Goal: Information Seeking & Learning: Learn about a topic

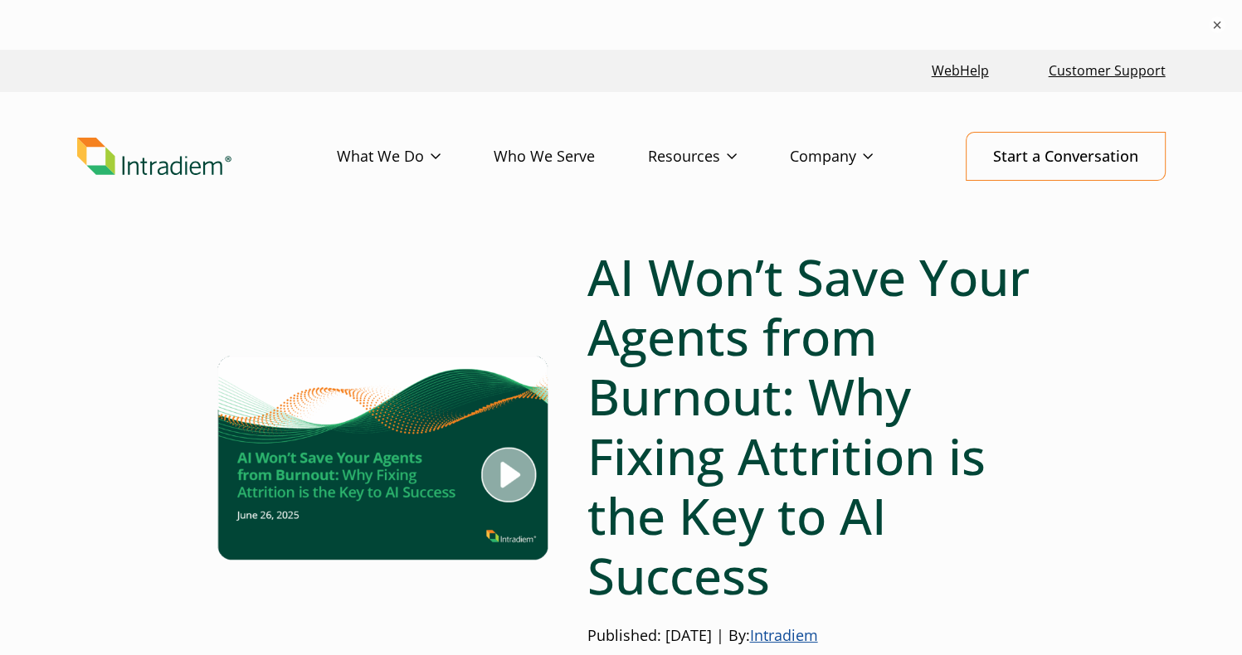
drag, startPoint x: 194, startPoint y: 521, endPoint x: 231, endPoint y: 538, distance: 40.4
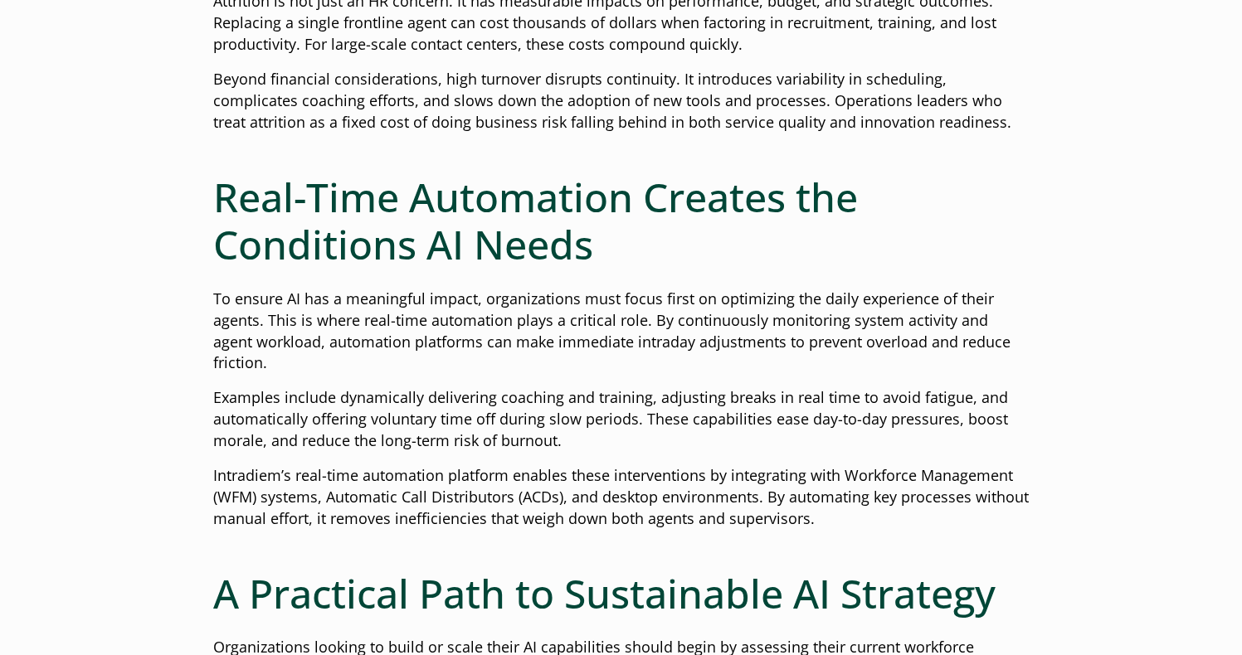
scroll to position [995, 0]
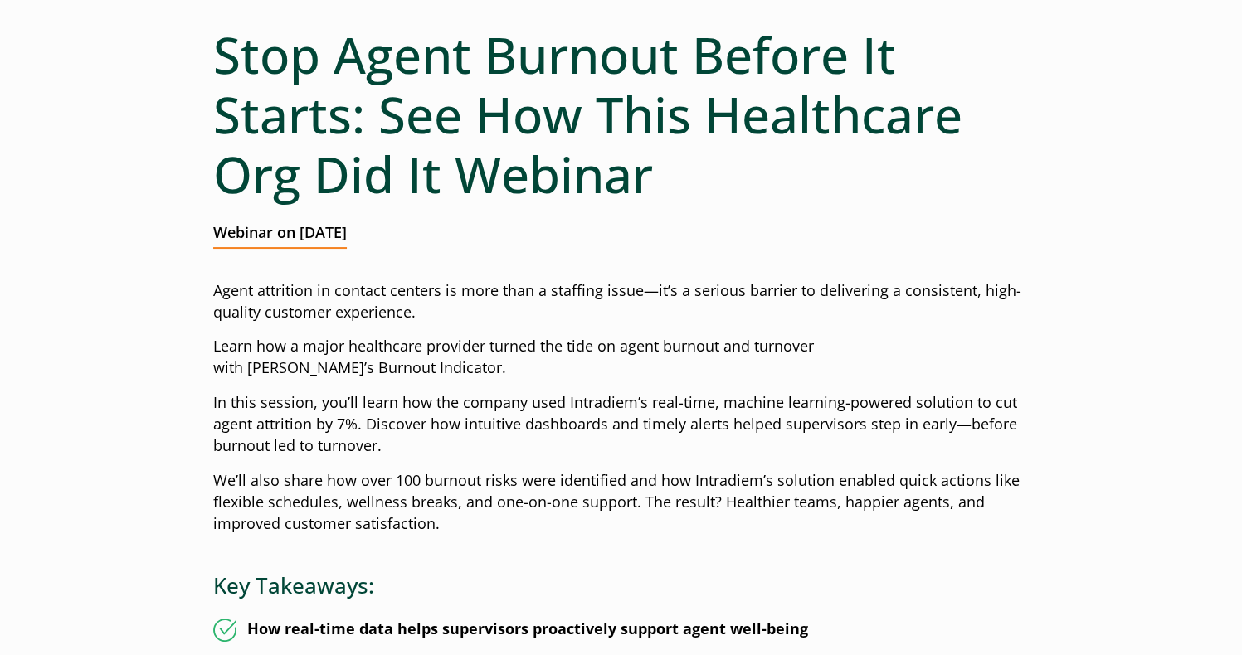
scroll to position [166, 0]
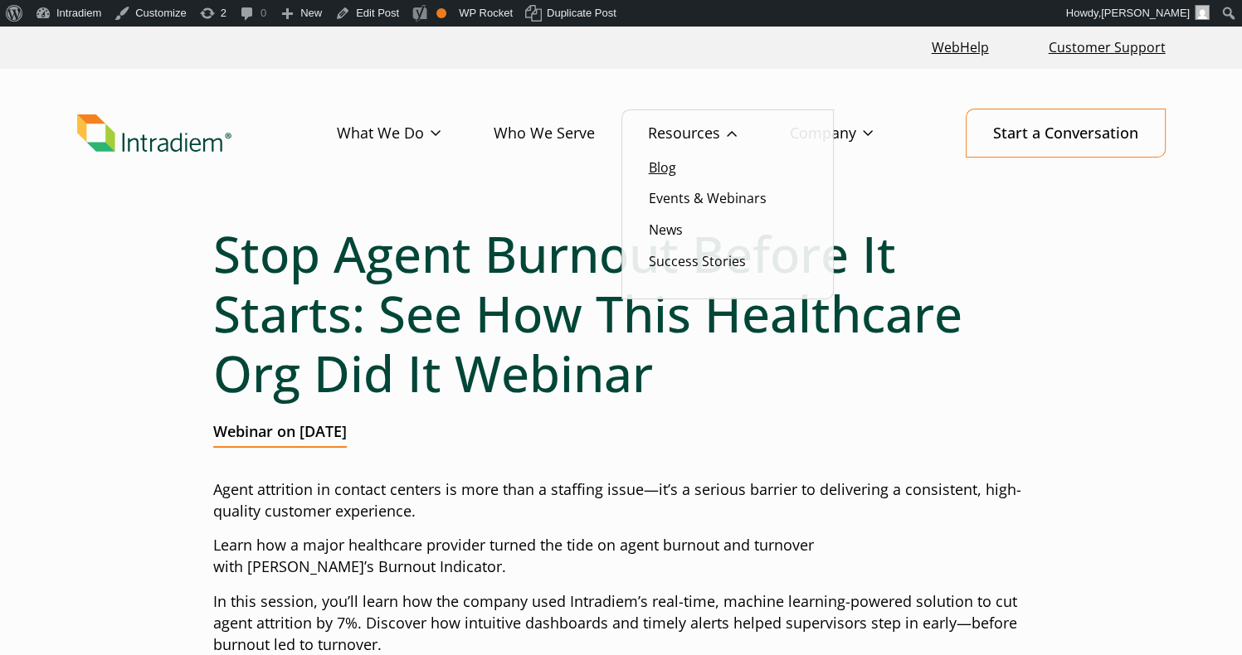
click at [675, 165] on link "Blog" at bounding box center [662, 167] width 27 height 18
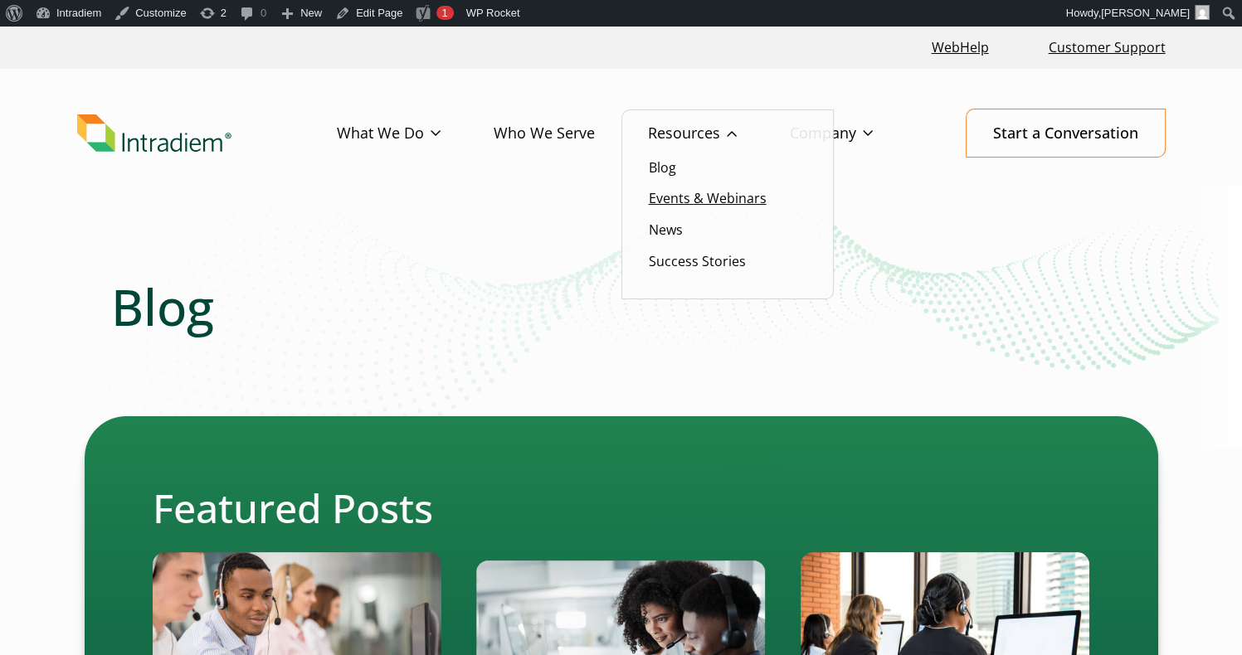
click at [691, 195] on link "Events & Webinars" at bounding box center [708, 198] width 118 height 18
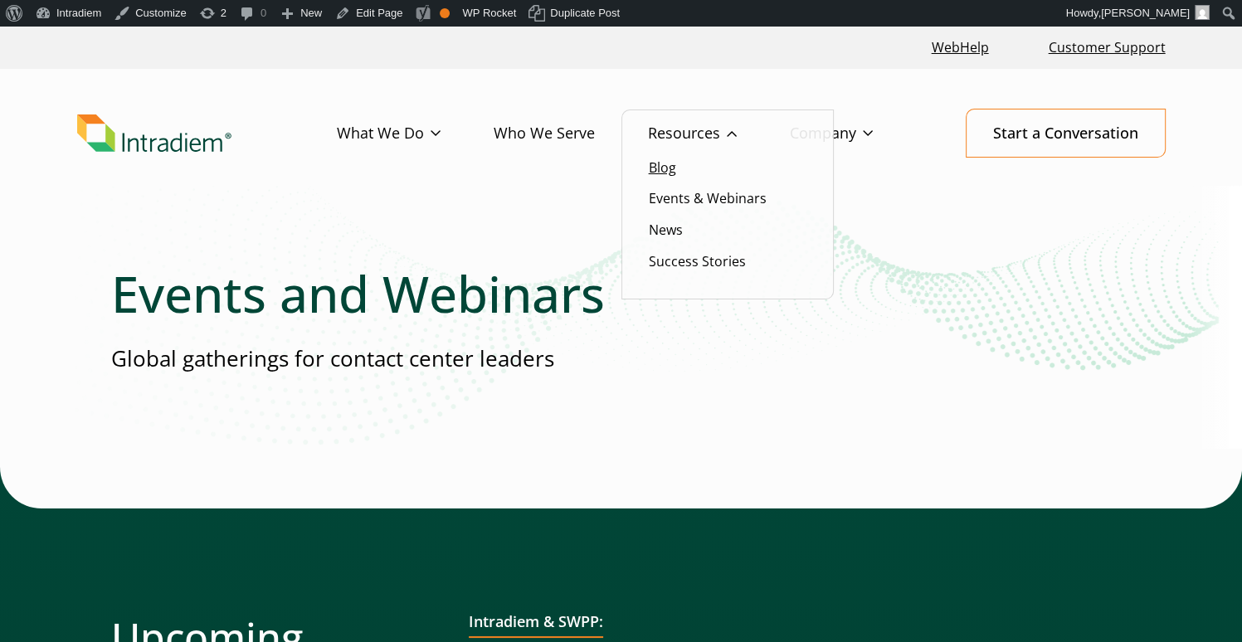
click at [668, 164] on link "Blog" at bounding box center [662, 167] width 27 height 18
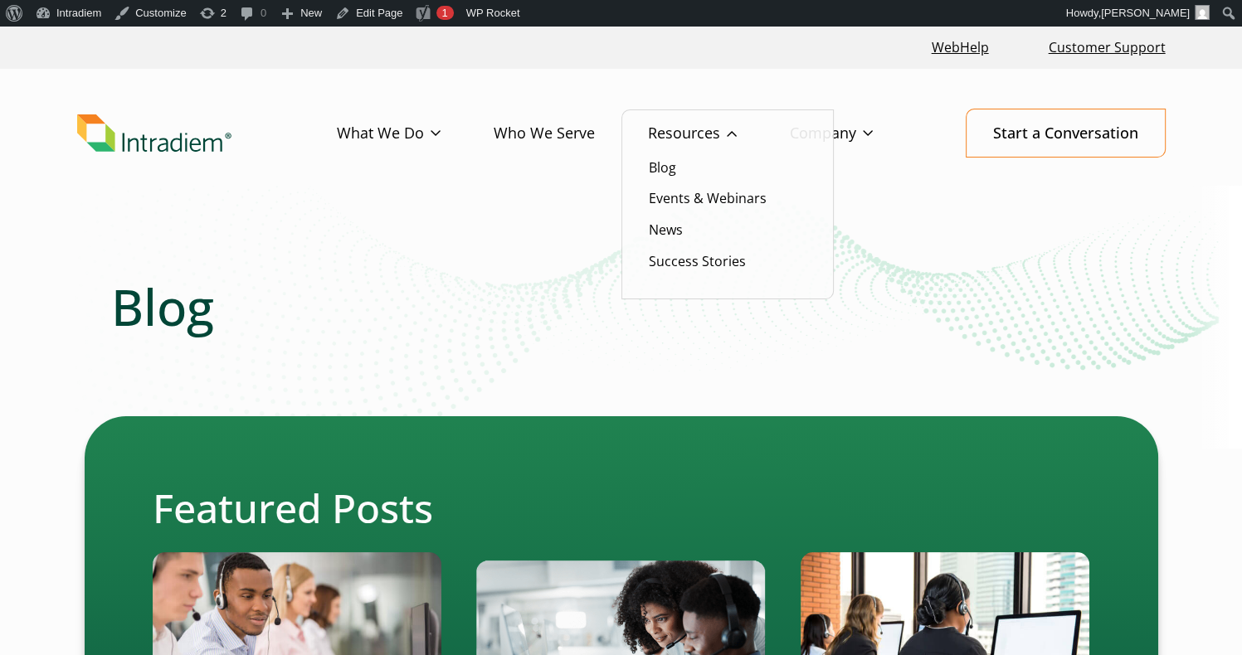
click at [667, 136] on link "Resources" at bounding box center [719, 134] width 142 height 48
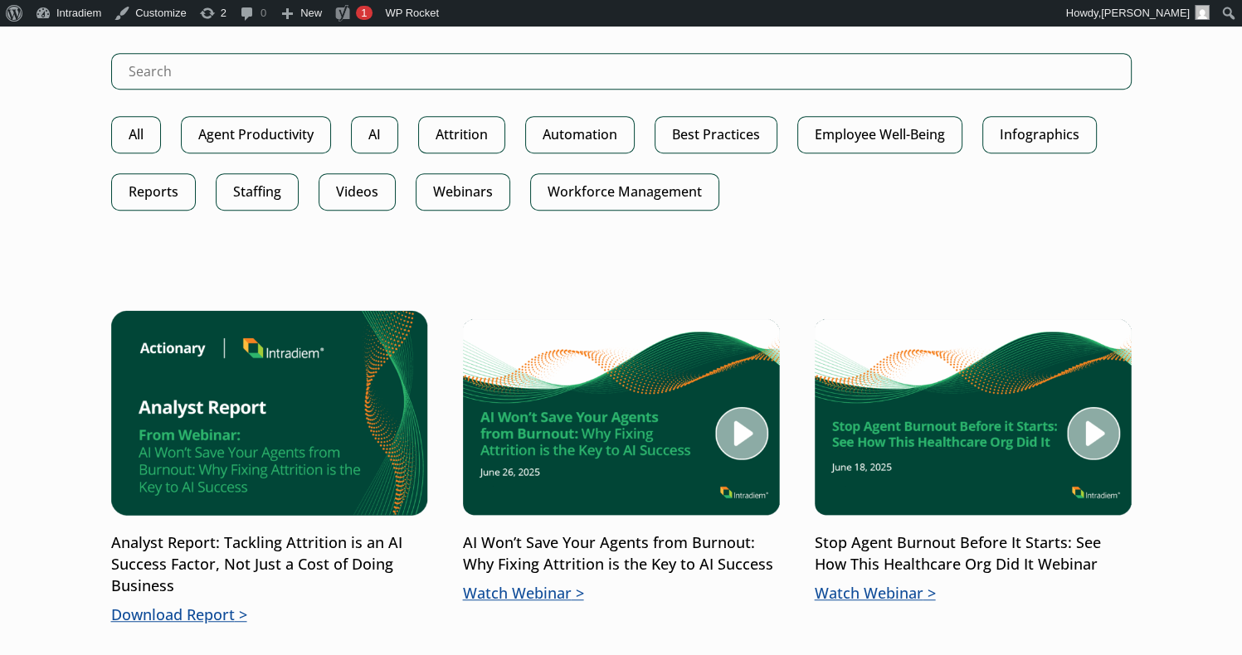
scroll to position [995, 0]
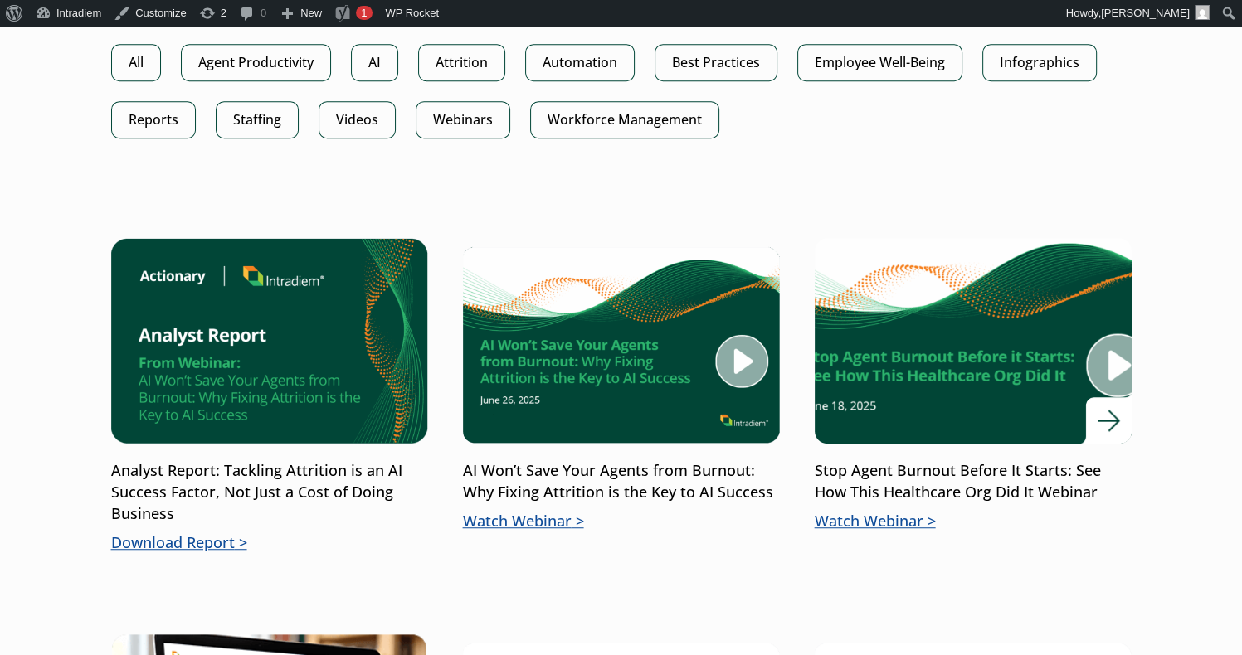
click at [886, 457] on link "Stop Agent Burnout Before It Starts: See How This Healthcare Org Did It Webinar…" at bounding box center [973, 385] width 317 height 295
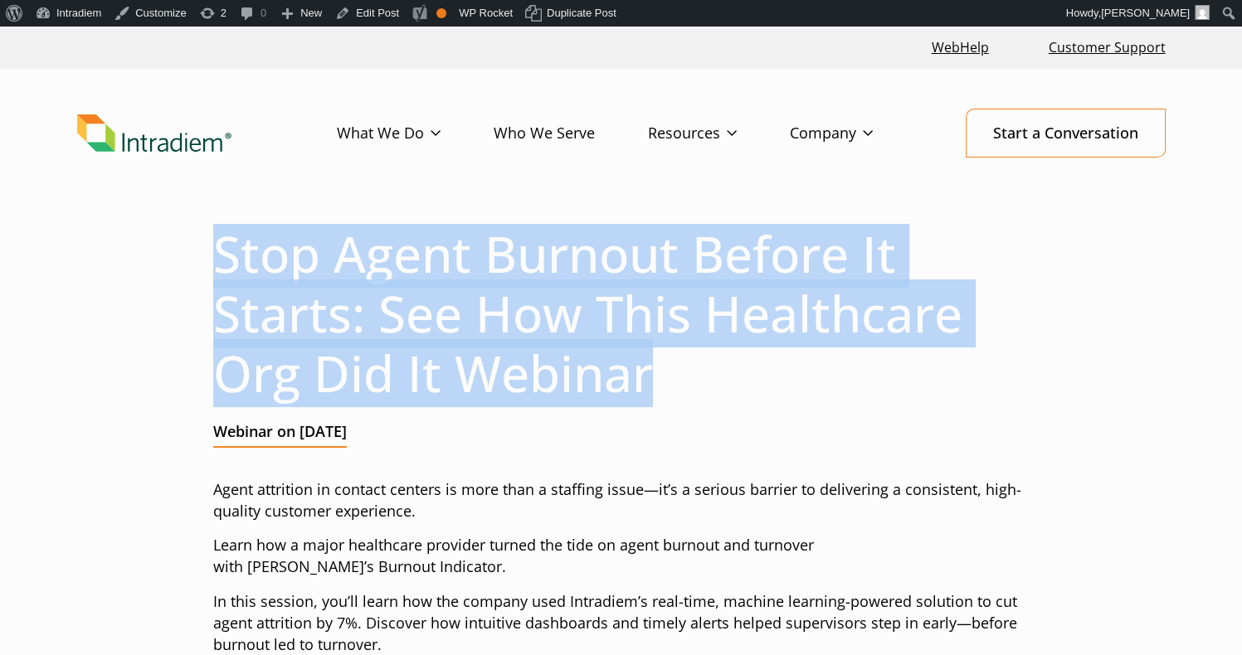
drag, startPoint x: 226, startPoint y: 260, endPoint x: 667, endPoint y: 362, distance: 453.0
click at [667, 362] on h1 "Stop Agent Burnout Before It Starts: See How This Healthcare Org Did It Webinar" at bounding box center [621, 313] width 816 height 179
drag, startPoint x: 667, startPoint y: 362, endPoint x: 591, endPoint y: 385, distance: 79.8
click at [591, 385] on h1 "Stop Agent Burnout Before It Starts: See How This Healthcare Org Did It Webinar" at bounding box center [621, 313] width 816 height 179
click at [463, 378] on h1 "Stop Agent Burnout Before It Starts: See How This Healthcare Org Did It Webinar" at bounding box center [621, 313] width 816 height 179
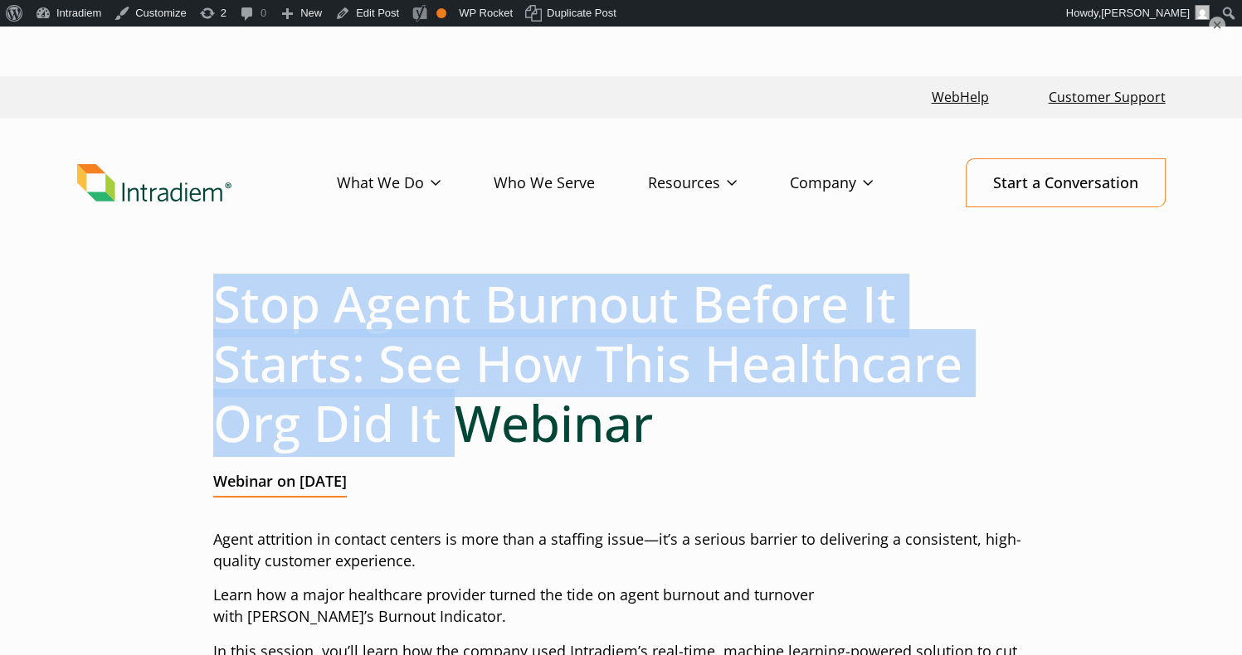
drag, startPoint x: 451, startPoint y: 382, endPoint x: 216, endPoint y: 299, distance: 249.5
click at [216, 299] on h1 "Stop Agent Burnout Before It Starts: See How This Healthcare Org Did It Webinar" at bounding box center [621, 363] width 816 height 179
copy h1 "Stop Agent Burnout Before It Starts: See How This Healthcare Org Did It"
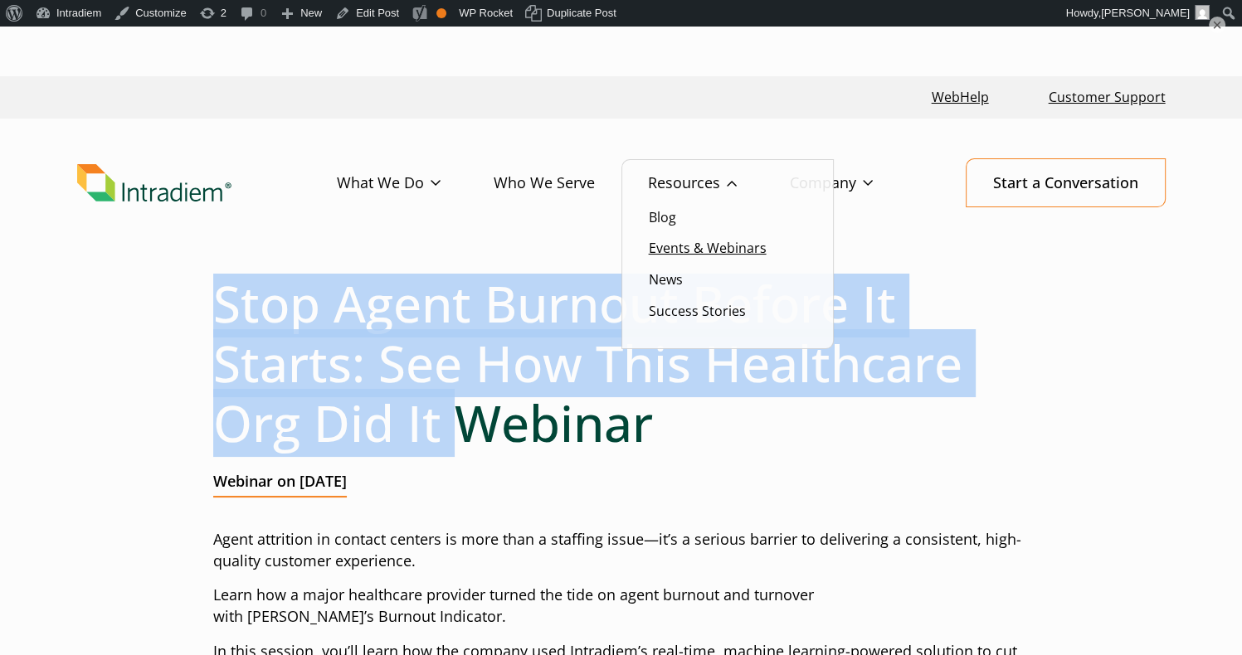
click at [694, 247] on link "Events & Webinars" at bounding box center [708, 248] width 118 height 18
click at [696, 175] on link "Resources" at bounding box center [719, 183] width 142 height 48
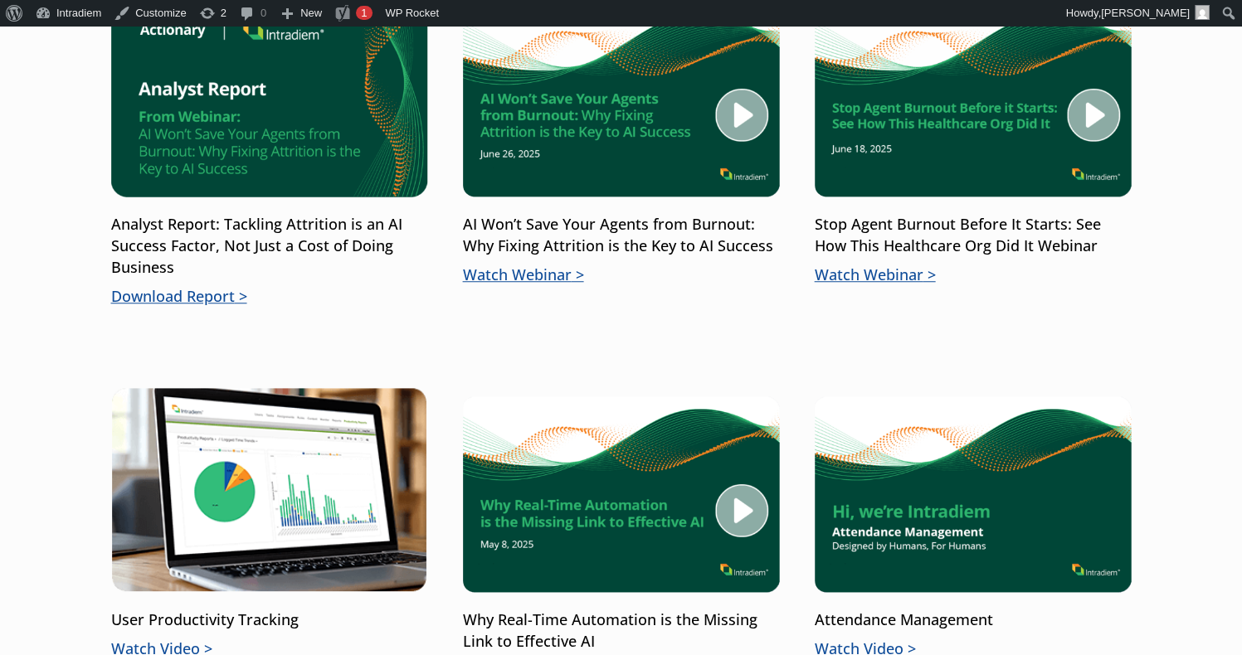
scroll to position [1244, 0]
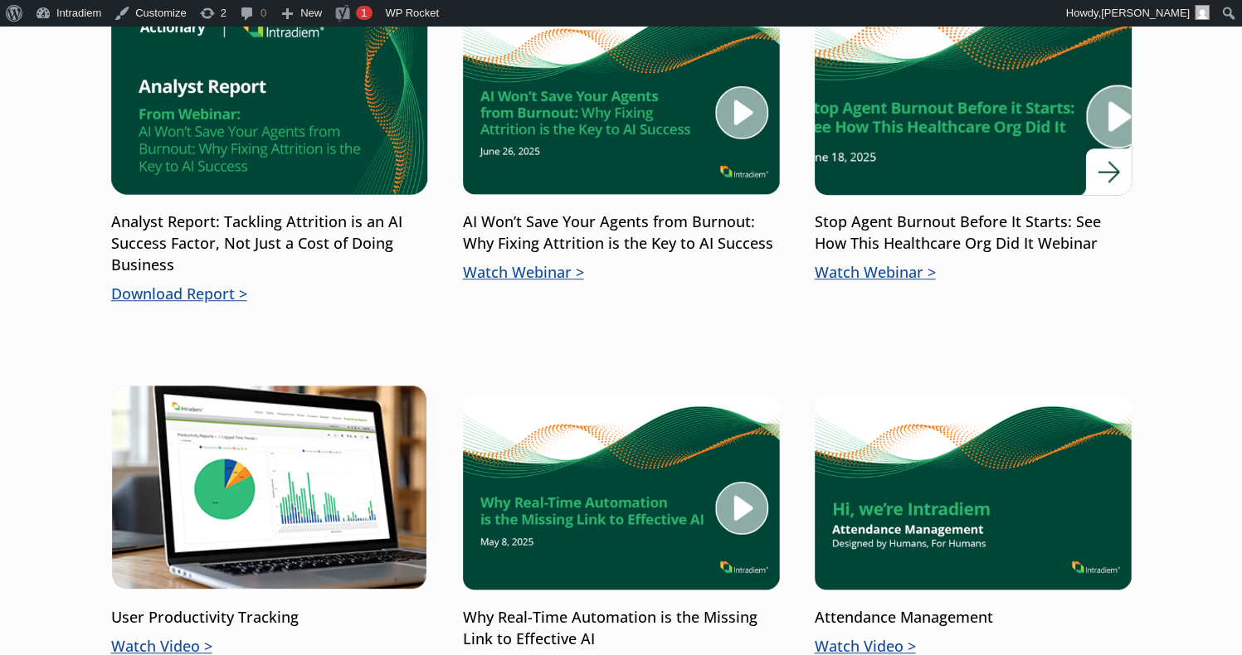
click at [907, 270] on p "Watch Webinar" at bounding box center [973, 273] width 317 height 22
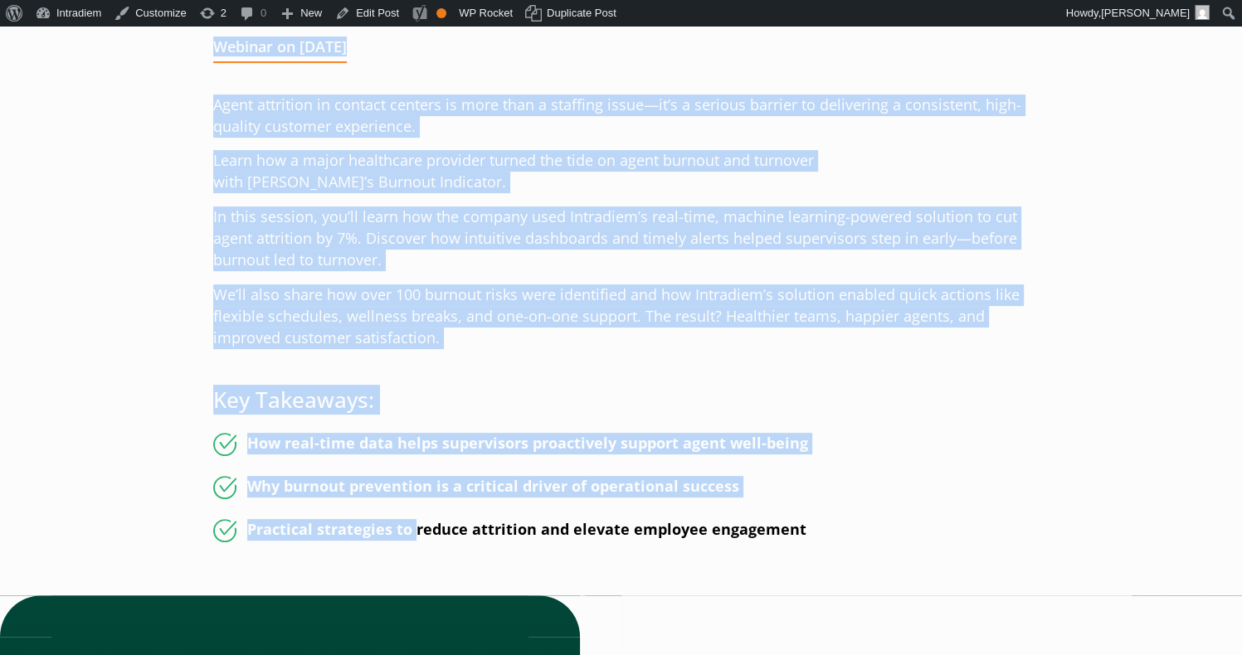
scroll to position [498, 0]
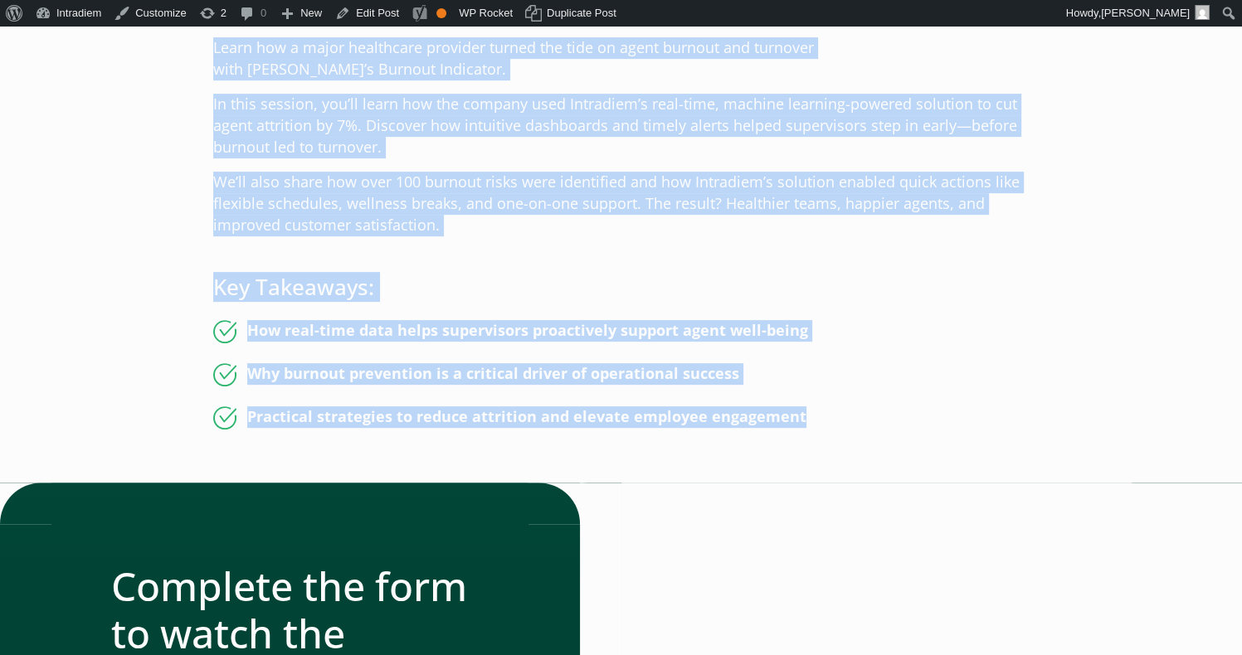
drag, startPoint x: 215, startPoint y: 431, endPoint x: 804, endPoint y: 425, distance: 589.0
click at [804, 425] on div "Webinar on [DATE] Agent attrition in contact centers is more than a staffing is…" at bounding box center [621, 567] width 816 height 1284
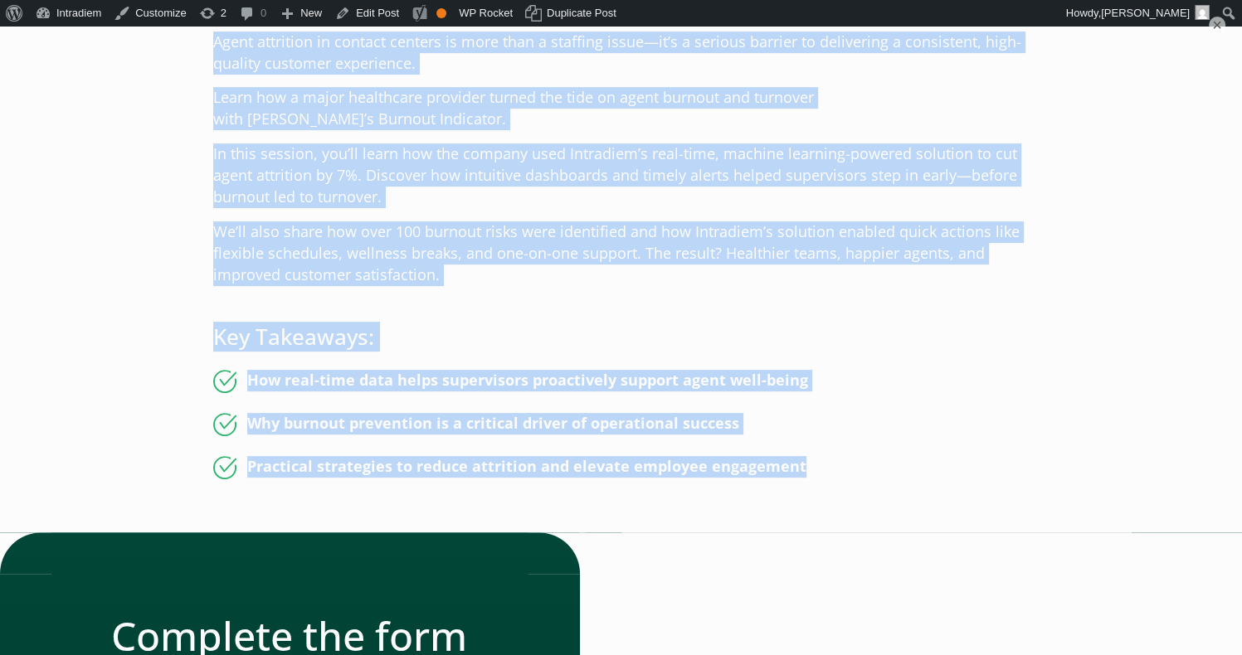
copy div "Loremip do Sita 55, 3767 Conse adipiscin el seddoei tempori ut labo etdo m aliq…"
click at [866, 326] on h3 "Key Takeaways:" at bounding box center [621, 337] width 816 height 26
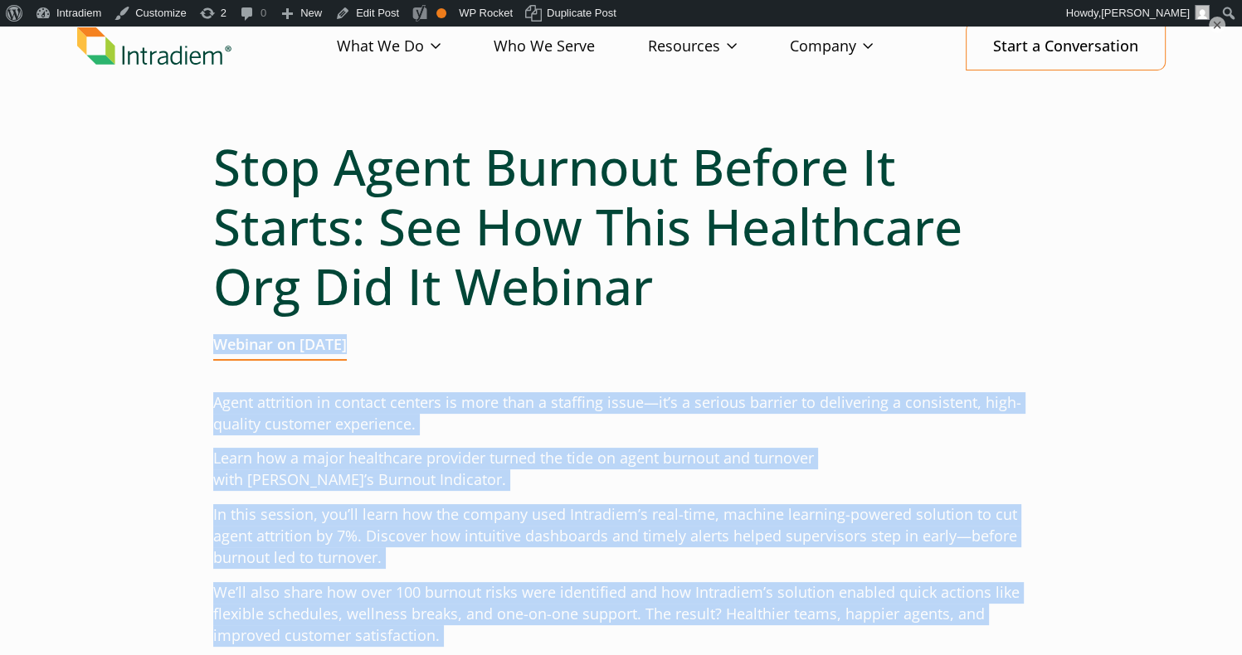
scroll to position [0, 0]
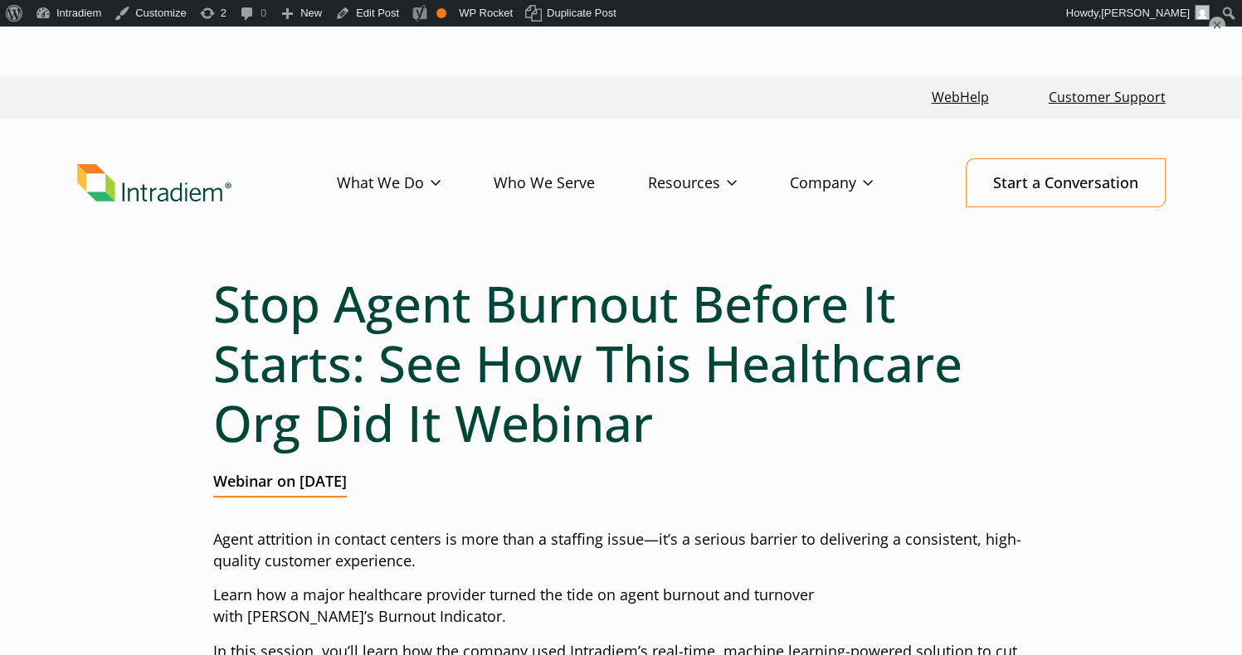
click at [660, 283] on h1 "Stop Agent Burnout Before It Starts: See How This Healthcare Org Did It Webinar" at bounding box center [621, 363] width 816 height 179
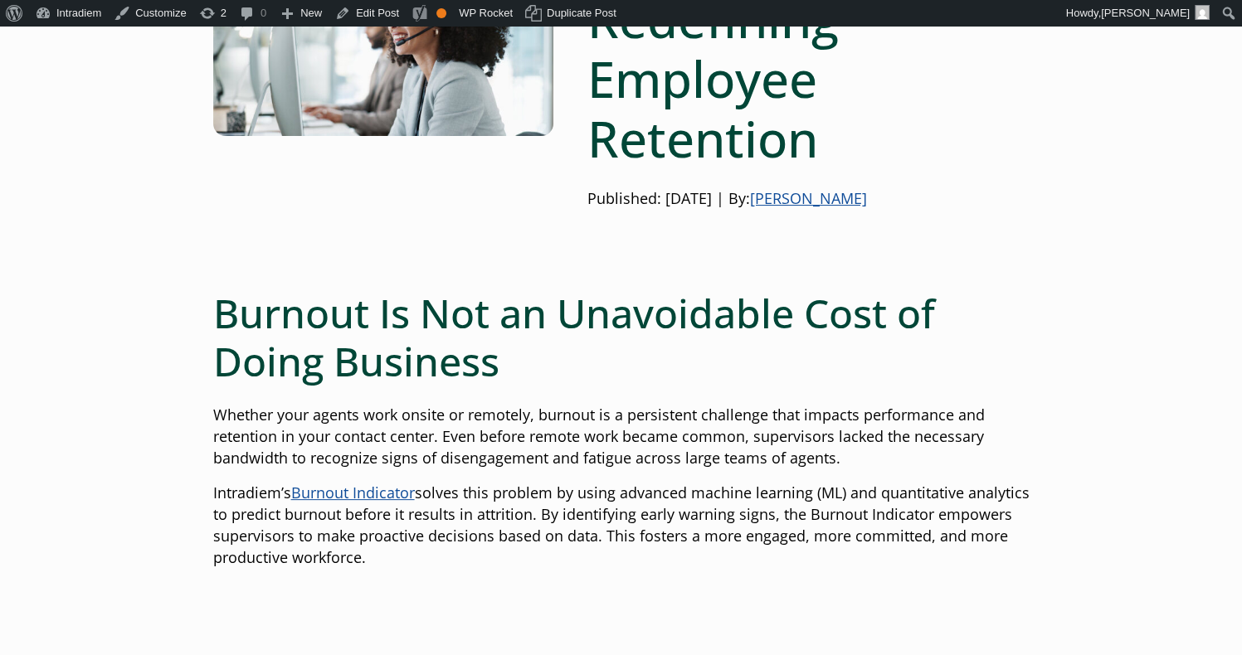
scroll to position [498, 0]
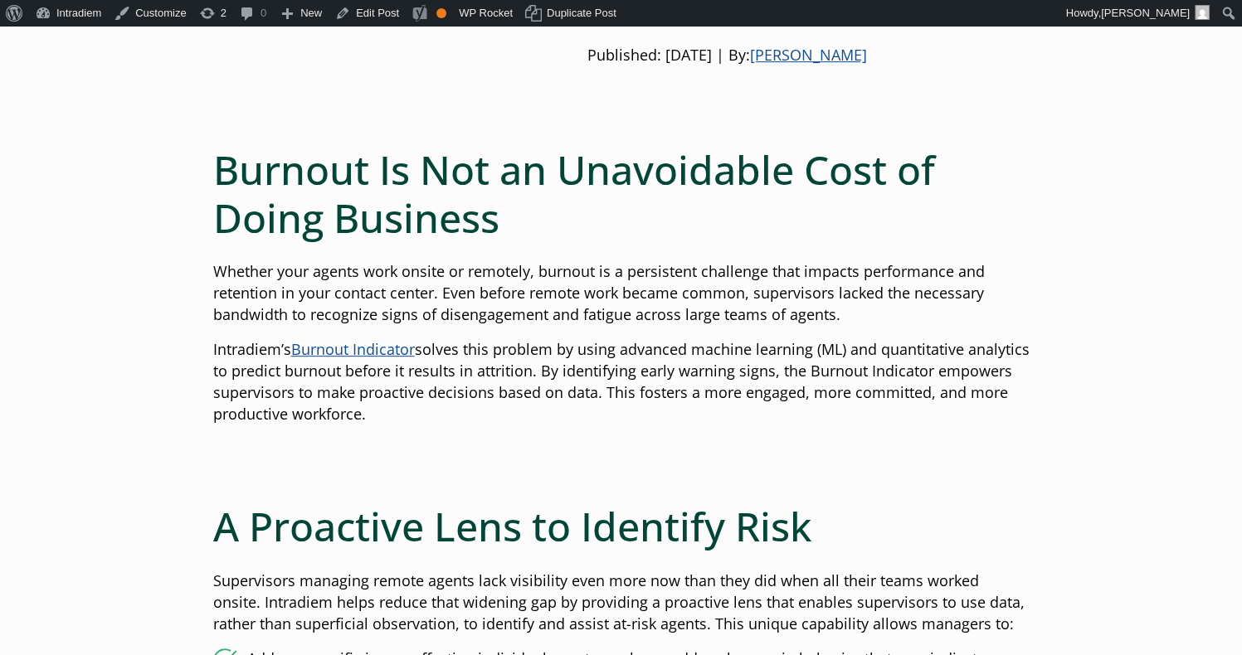
click at [367, 346] on link "Burnout Indicator" at bounding box center [353, 349] width 124 height 20
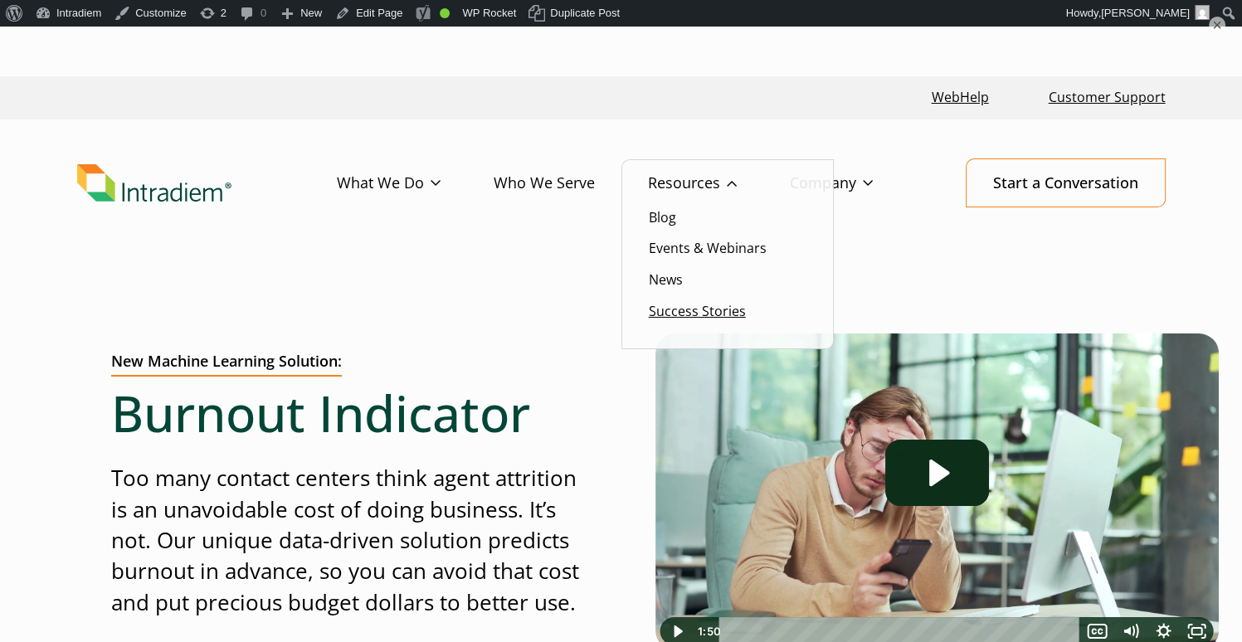
click at [687, 309] on link "Success Stories" at bounding box center [697, 311] width 97 height 18
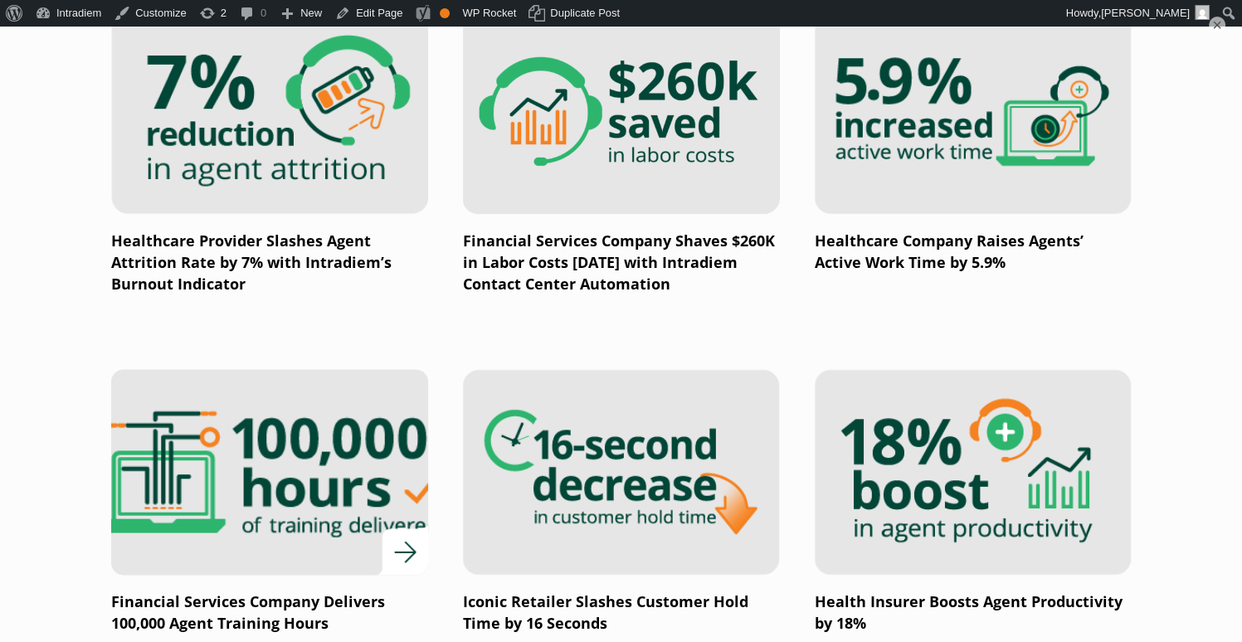
scroll to position [2074, 0]
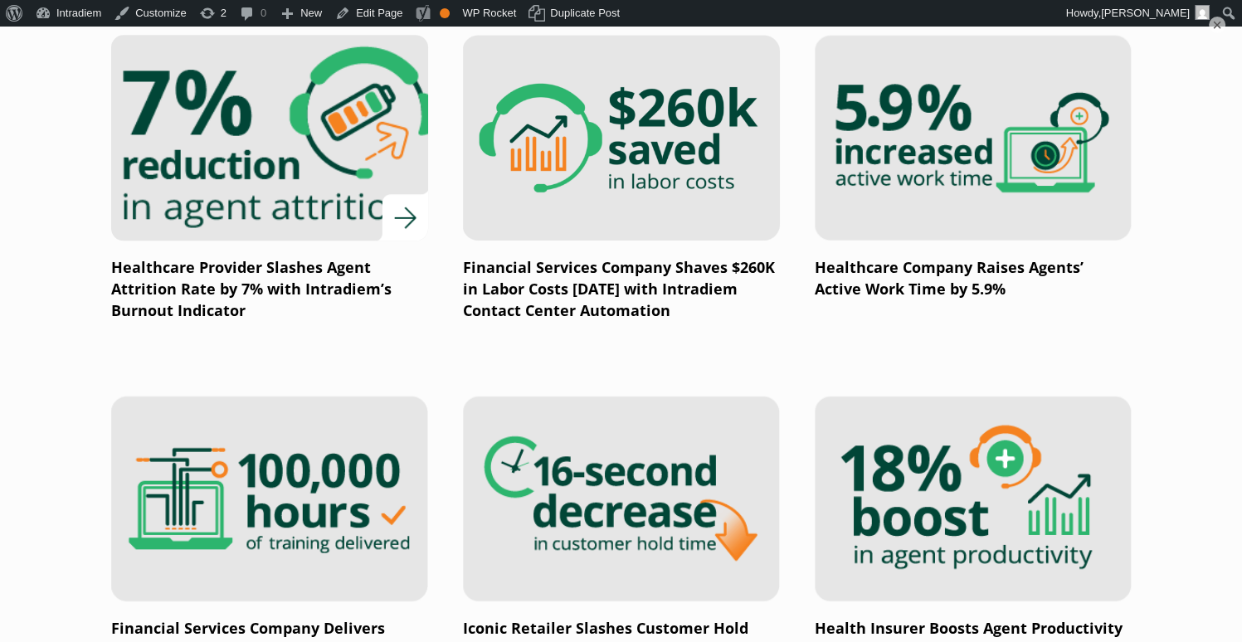
click at [286, 299] on p "Healthcare Provider Slashes Agent Attrition Rate by 7% with Intradiem’s Burnout…" at bounding box center [269, 289] width 317 height 65
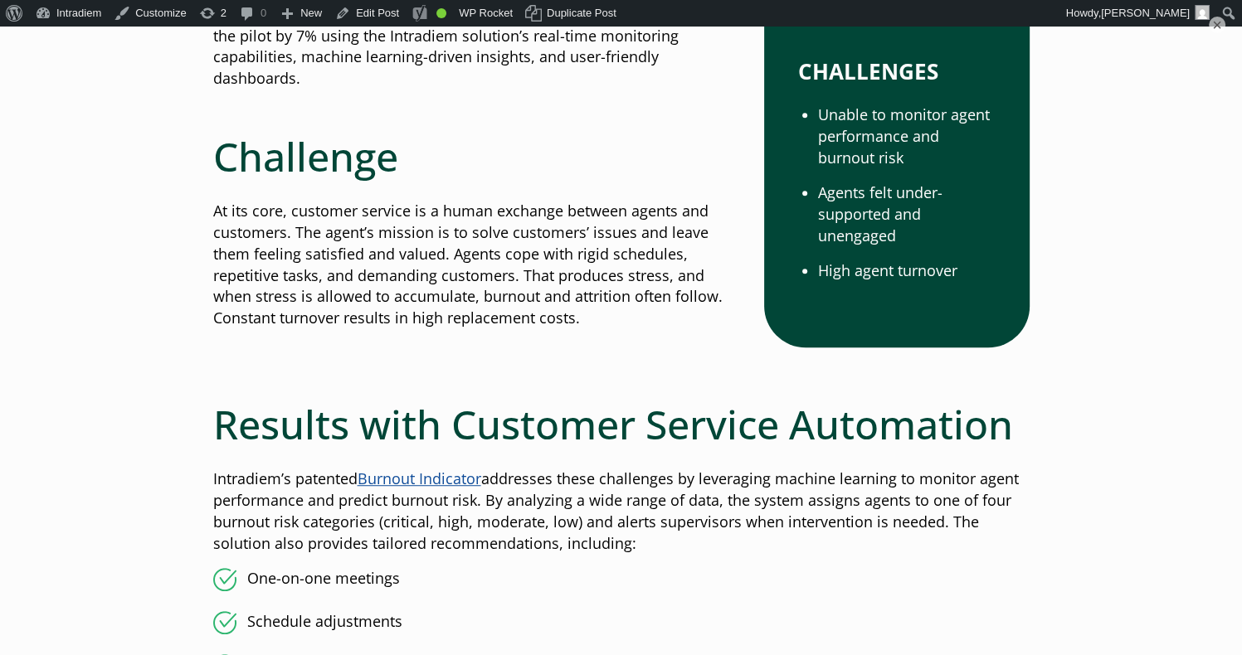
scroll to position [830, 0]
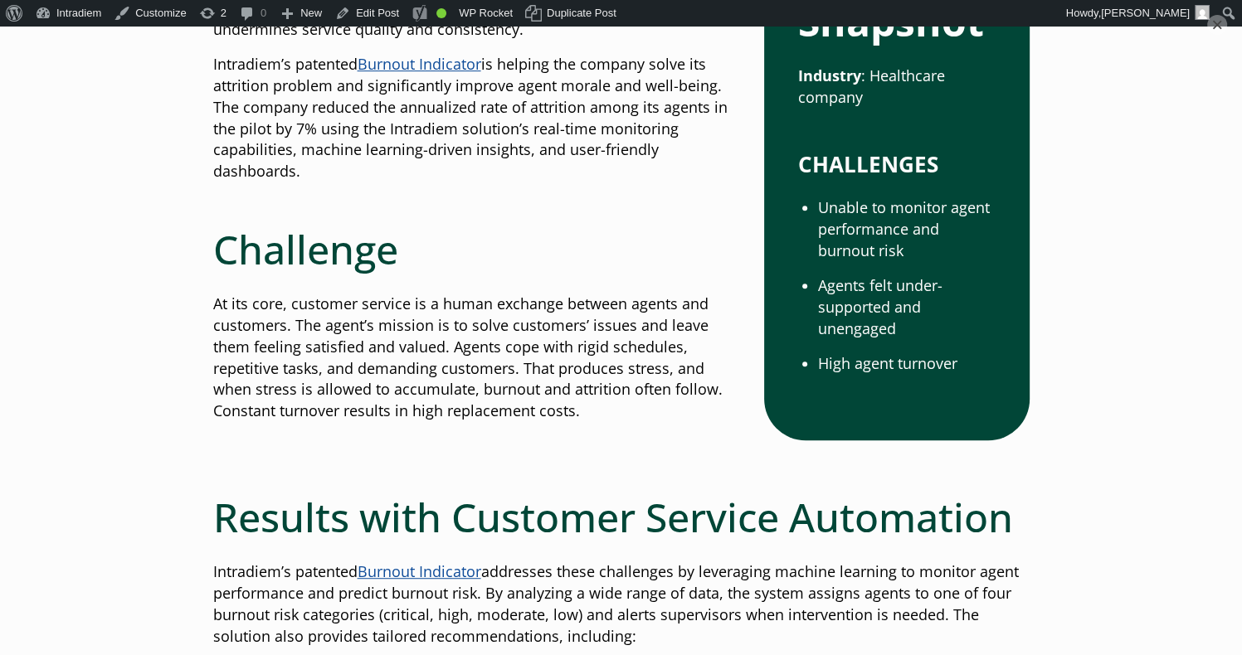
click at [1210, 27] on button "×" at bounding box center [1217, 25] width 20 height 20
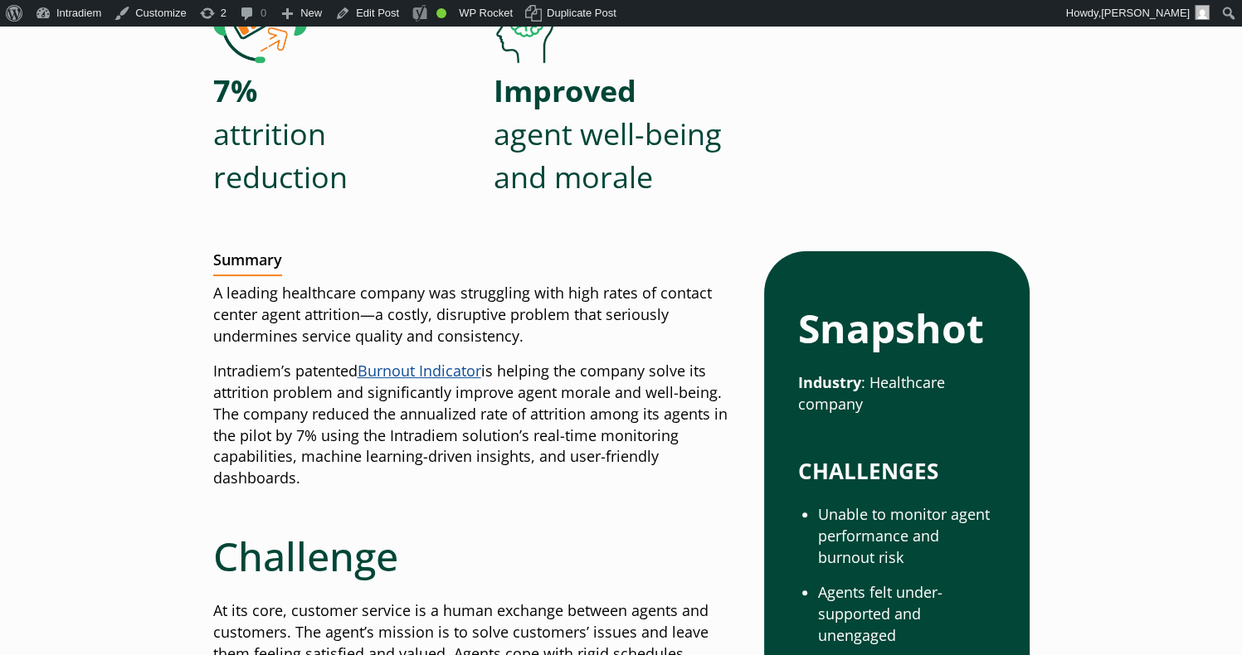
scroll to position [415, 0]
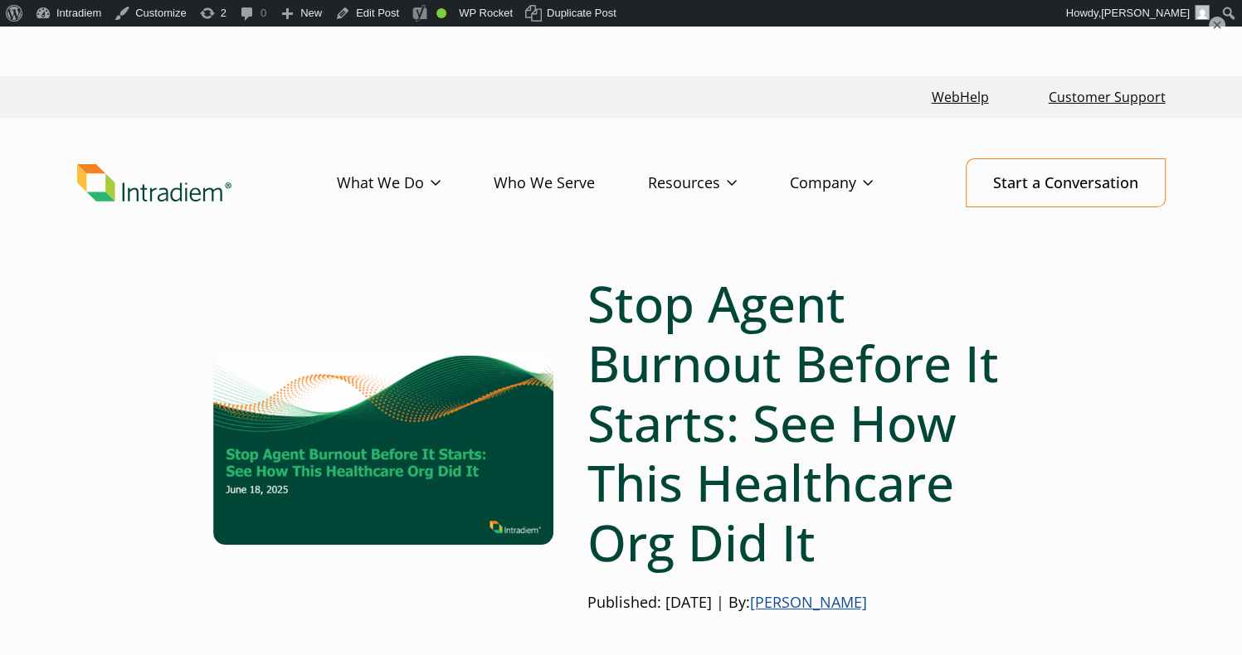
click at [215, 558] on div "Stop Agent Burnout Before It Starts: See How This Healthcare Org Did It Publish…" at bounding box center [621, 450] width 816 height 353
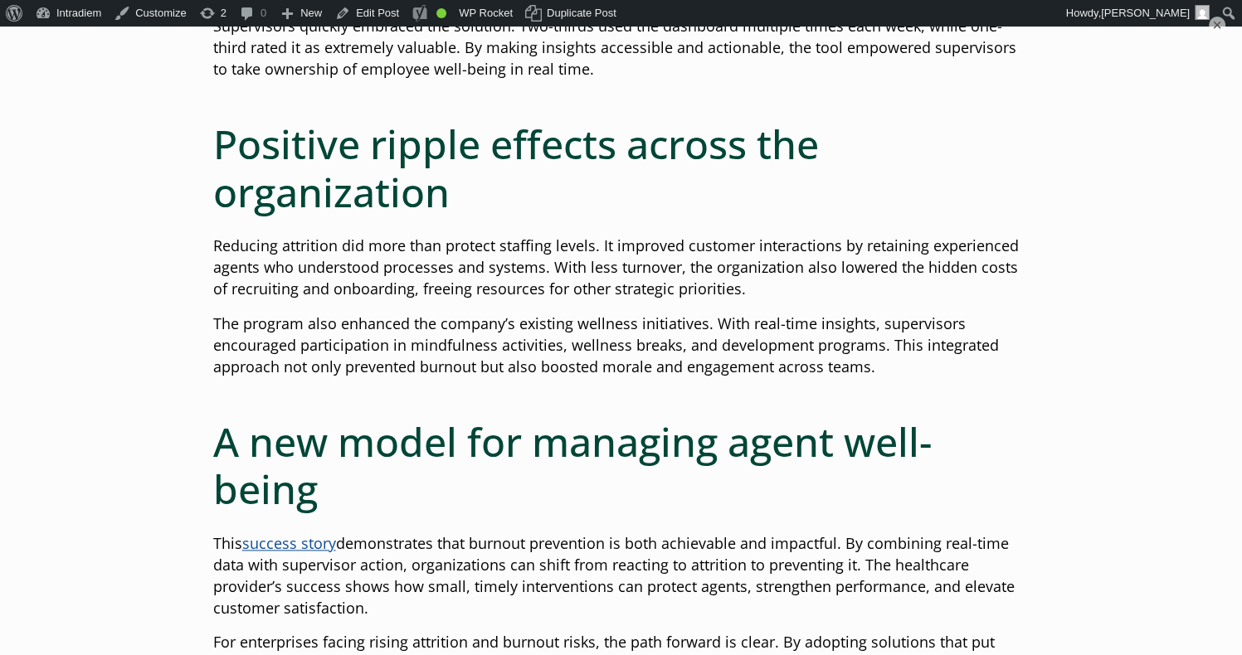
scroll to position [2074, 0]
